Goal: Check status: Check status

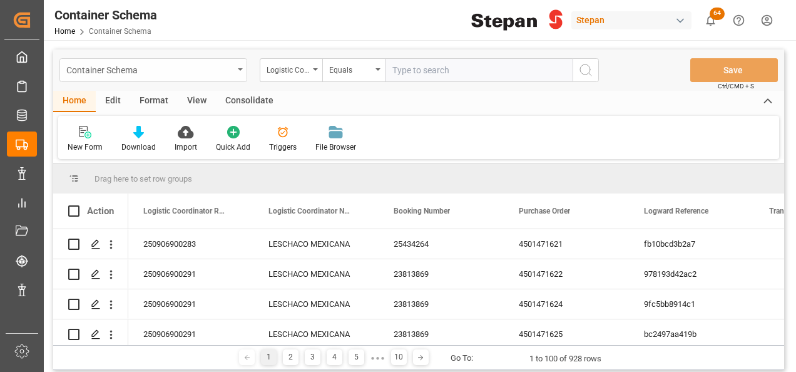
drag, startPoint x: 238, startPoint y: 68, endPoint x: 230, endPoint y: 72, distance: 9.8
click at [238, 68] on icon "open menu" at bounding box center [240, 69] width 5 height 3
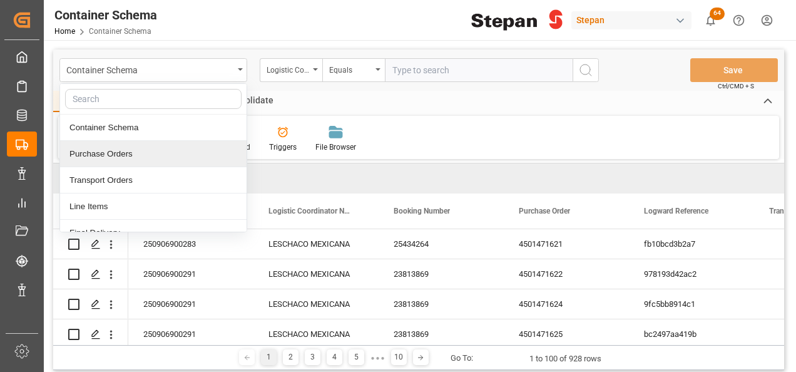
click at [101, 155] on div "Purchase Orders" at bounding box center [153, 154] width 186 height 26
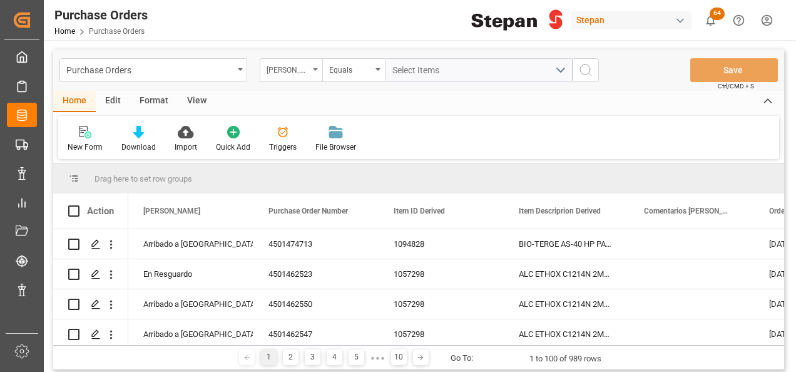
click at [316, 71] on div "[PERSON_NAME]" at bounding box center [291, 70] width 63 height 24
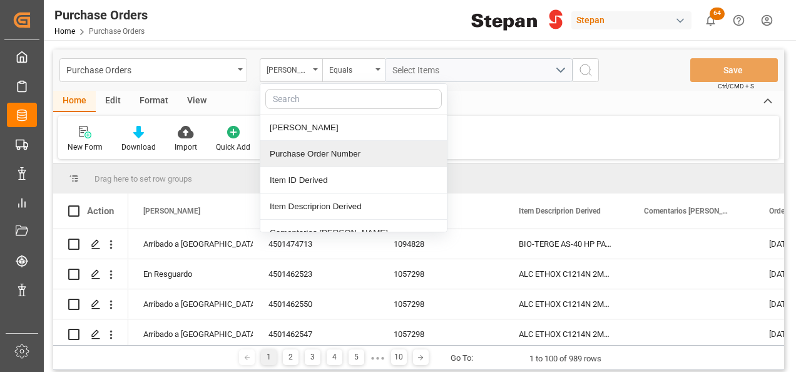
click at [308, 150] on div "Purchase Order Number" at bounding box center [353, 154] width 186 height 26
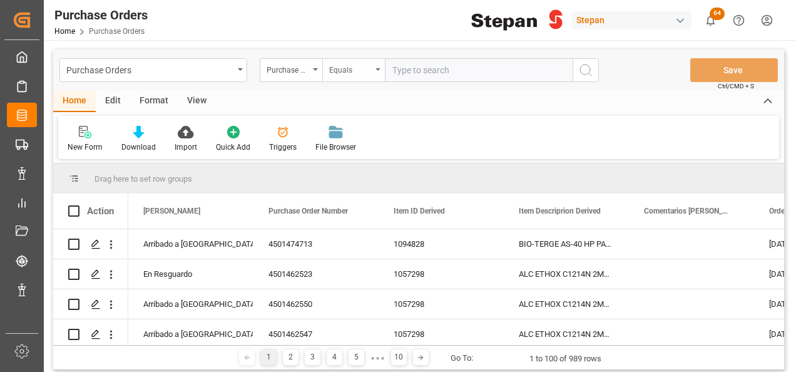
click at [379, 69] on icon "open menu" at bounding box center [377, 69] width 5 height 3
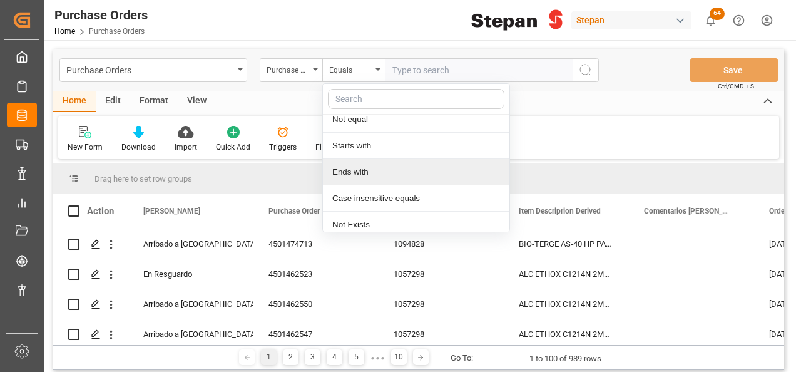
scroll to position [91, 0]
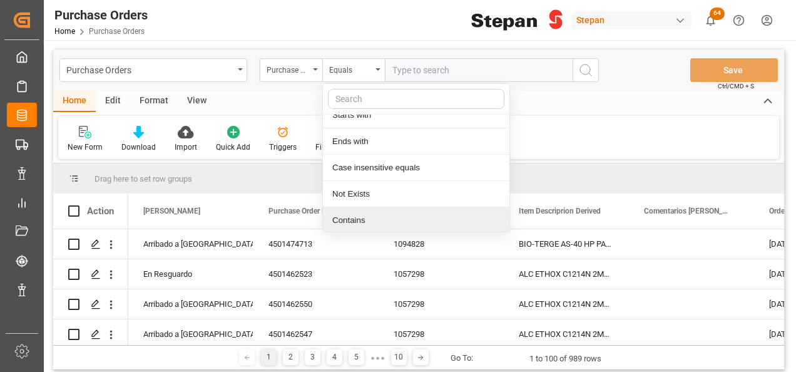
click at [353, 217] on div "Contains" at bounding box center [416, 220] width 186 height 26
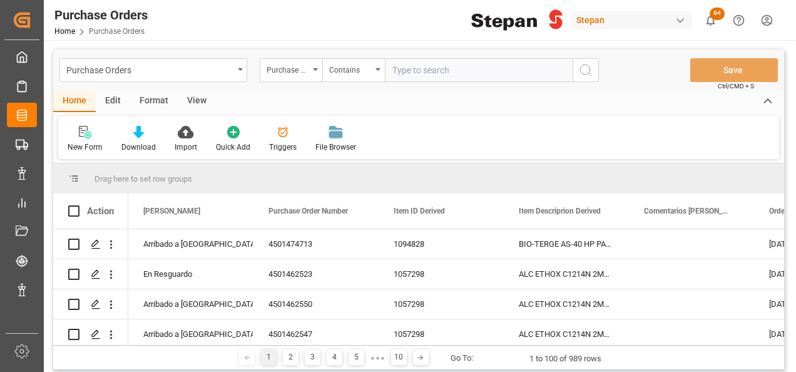
paste input "4501462524 4501462523 4501462525 4501462520 4501462519 4501462522 4501462521"
click at [517, 72] on input "4501462524 4501462523 4501462525 4501462520 4501462519 4501462522 4501462521" at bounding box center [479, 70] width 188 height 24
click at [468, 69] on input "4501462524 4501462523 4501462525 4501462520 4501462519 4501462522,4501462521" at bounding box center [479, 70] width 188 height 24
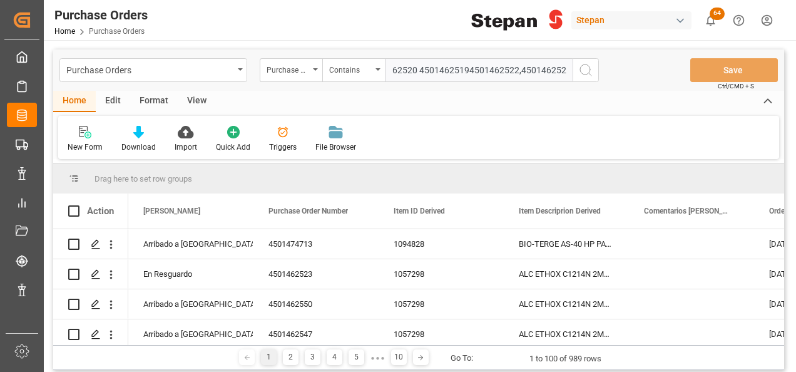
scroll to position [0, 180]
click at [416, 68] on input "4501462524 4501462523 4501462525 4501462520 4501462519,4501462522,4501462521" at bounding box center [479, 70] width 188 height 24
drag, startPoint x: 430, startPoint y: 71, endPoint x: 330, endPoint y: 67, distance: 100.2
click at [330, 67] on div "Purchase Order Number Contains 4501462524 4501462523 4501462525 4501462520,4501…" at bounding box center [429, 70] width 339 height 24
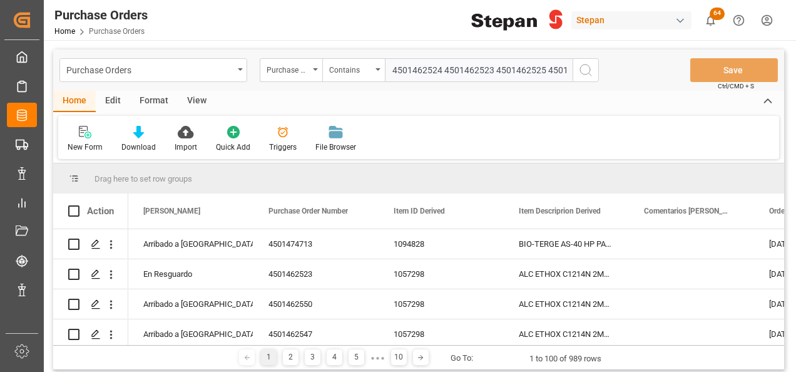
click at [440, 68] on input "4501462524 4501462523 4501462525 4501462520,4501462519,4501462522,4501462521" at bounding box center [479, 70] width 188 height 24
click at [489, 68] on input "4501462524,4501462523 4501462525 4501462520,4501462519,4501462522,4501462521" at bounding box center [479, 70] width 188 height 24
click at [542, 69] on input "4501462524,4501462523,4501462525 4501462520,4501462519,4501462522,4501462521" at bounding box center [479, 70] width 188 height 24
type input "4501462524,4501462523,4501462525,4501462520,4501462519,4501462522,4501462521"
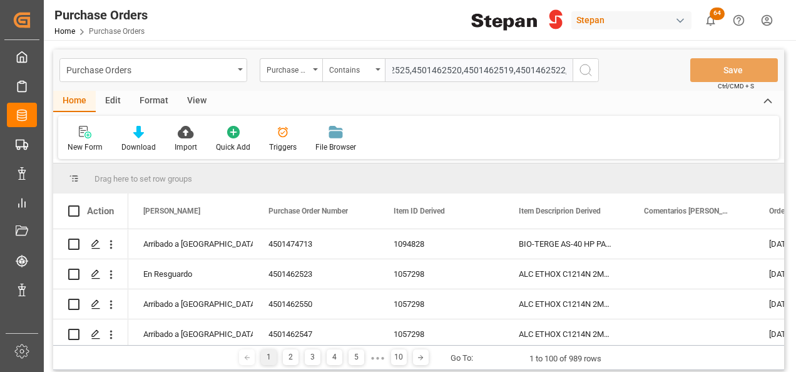
scroll to position [0, 0]
